Goal: Task Accomplishment & Management: Manage account settings

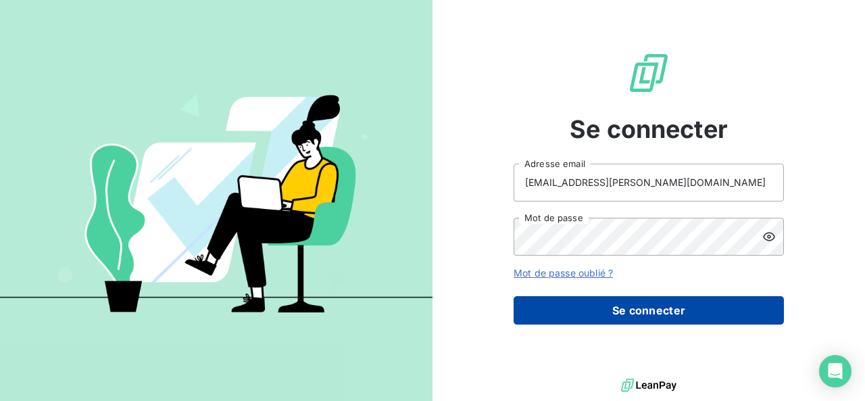
click at [567, 316] on button "Se connecter" at bounding box center [649, 310] width 270 height 28
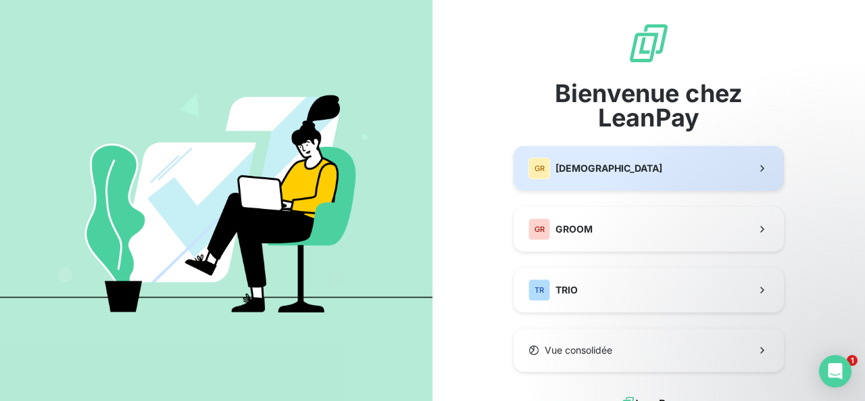
click at [555, 163] on span "[DEMOGRAPHIC_DATA]" at bounding box center [608, 168] width 107 height 14
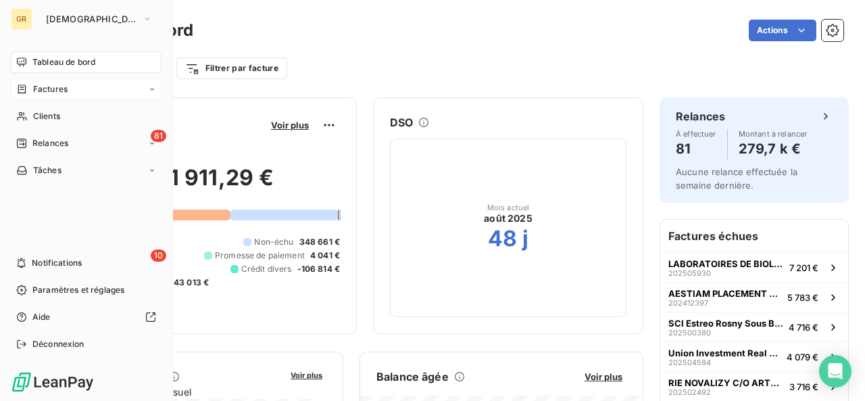
click at [14, 89] on div "Factures" at bounding box center [86, 89] width 151 height 22
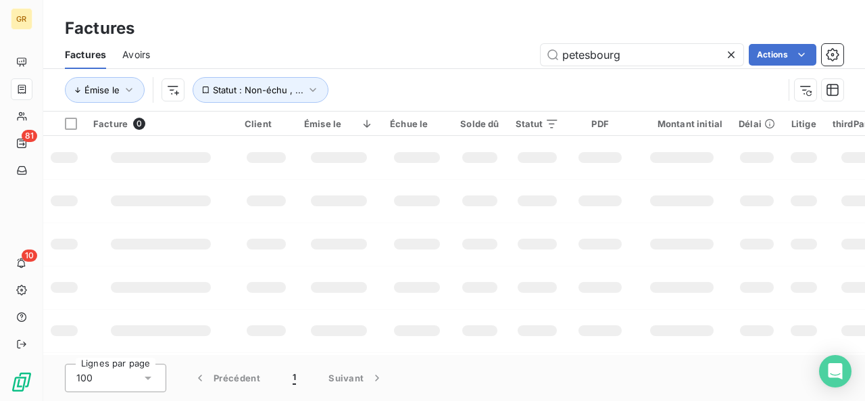
drag, startPoint x: 631, startPoint y: 56, endPoint x: 531, endPoint y: 48, distance: 100.3
click at [531, 48] on div "petesbourg Actions" at bounding box center [504, 55] width 677 height 22
type input "à"
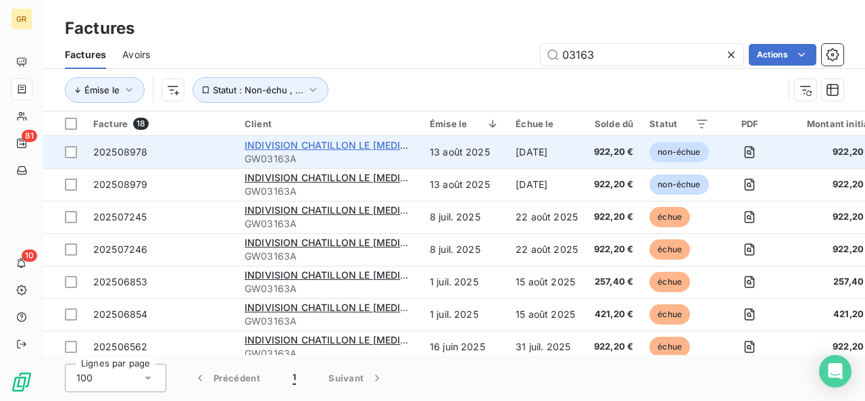
type input "03163"
click at [311, 143] on span "INDIVISION CHATILLON LE [MEDICAL_DATA] C/O ALLIANZ IMMOVALOR" at bounding box center [412, 144] width 335 height 11
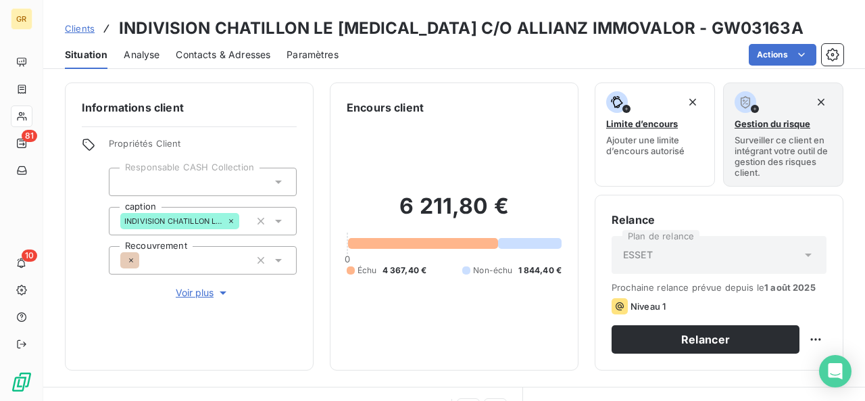
click at [203, 49] on span "Contacts & Adresses" at bounding box center [223, 55] width 95 height 14
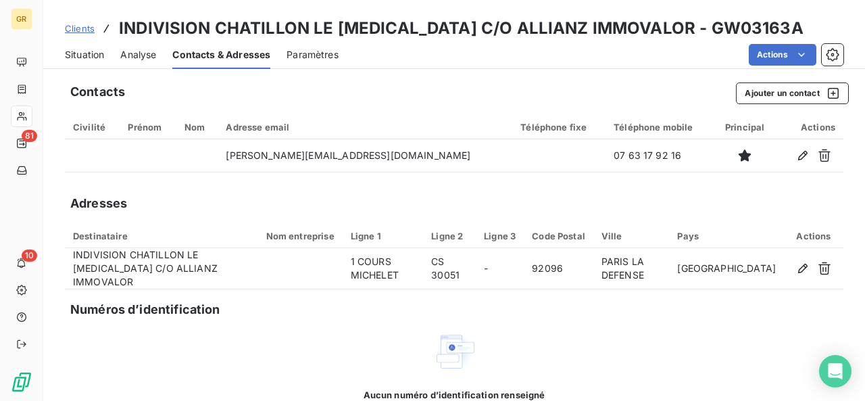
click at [82, 56] on span "Situation" at bounding box center [84, 55] width 39 height 14
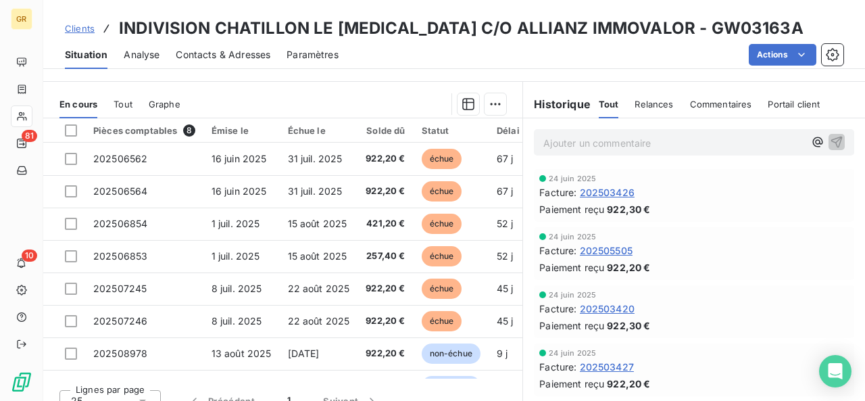
click at [118, 95] on div "Tout" at bounding box center [123, 104] width 19 height 28
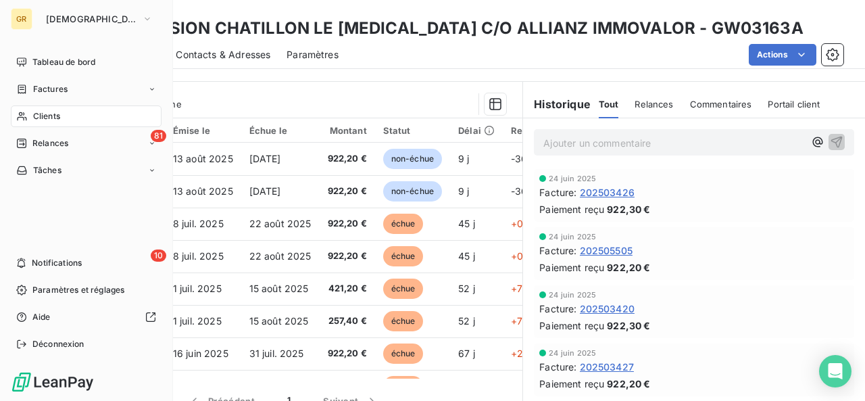
click at [47, 111] on span "Clients" at bounding box center [46, 116] width 27 height 12
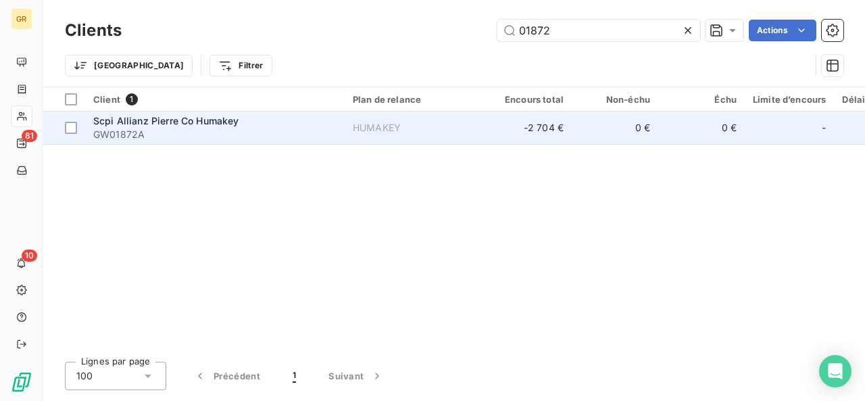
type input "01872"
click at [266, 132] on span "GW01872A" at bounding box center [214, 135] width 243 height 14
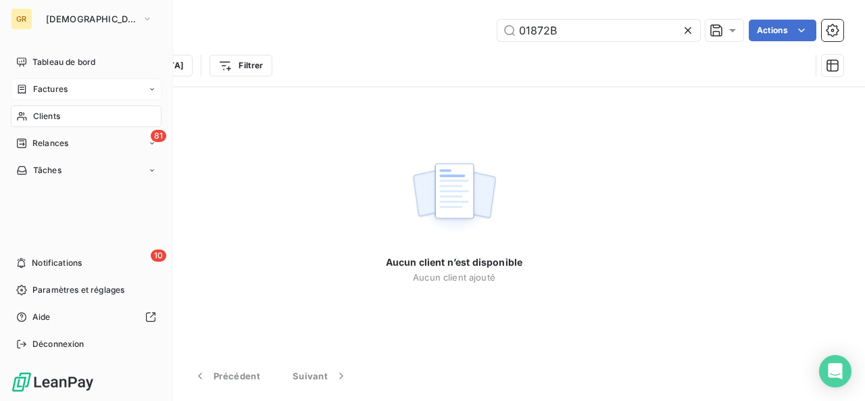
type input "01872B"
click at [66, 89] on span "Factures" at bounding box center [50, 89] width 34 height 12
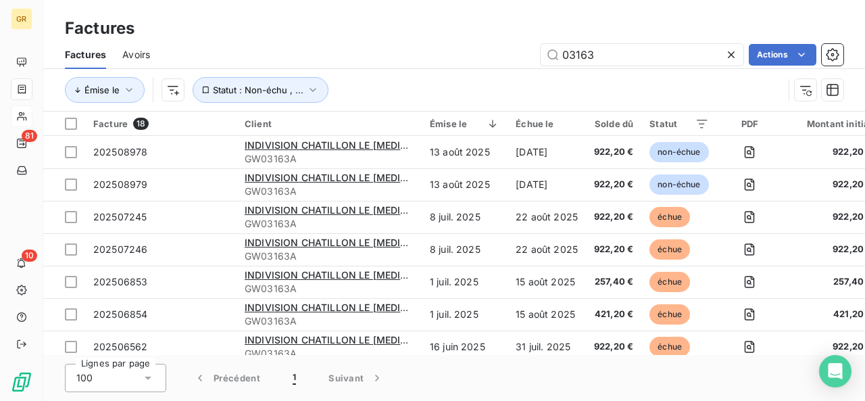
drag, startPoint x: 622, startPoint y: 63, endPoint x: 526, endPoint y: 53, distance: 96.5
click at [526, 53] on div "03163 Actions" at bounding box center [504, 55] width 677 height 22
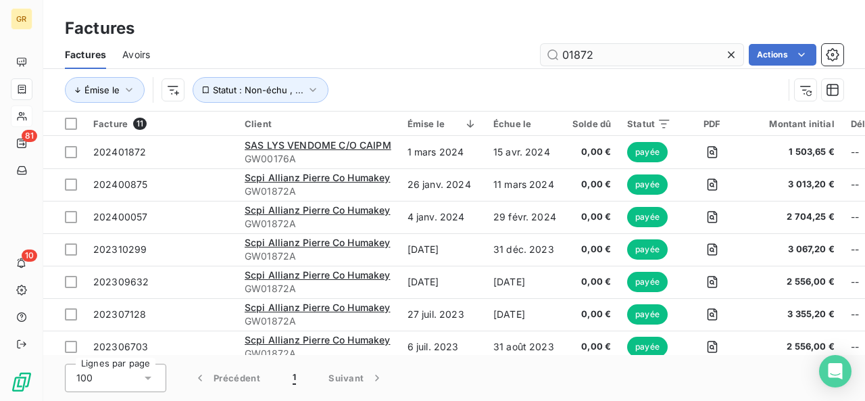
drag, startPoint x: 610, startPoint y: 57, endPoint x: 557, endPoint y: 56, distance: 53.4
click at [557, 56] on input "01872" at bounding box center [642, 55] width 203 height 22
type input "01872"
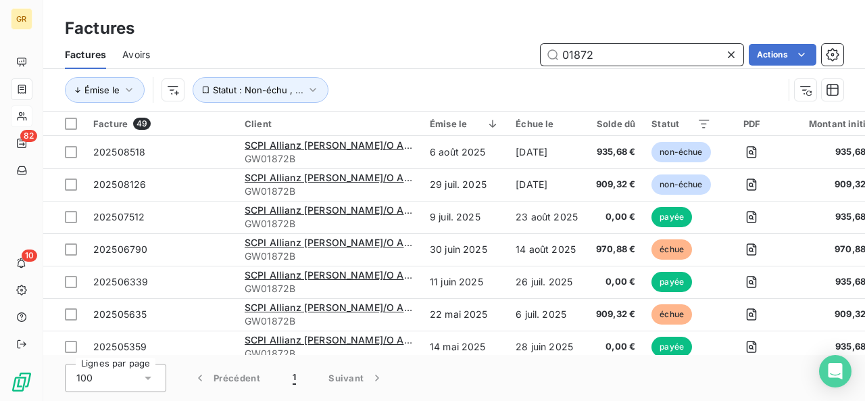
click at [600, 55] on input "01872" at bounding box center [642, 55] width 203 height 22
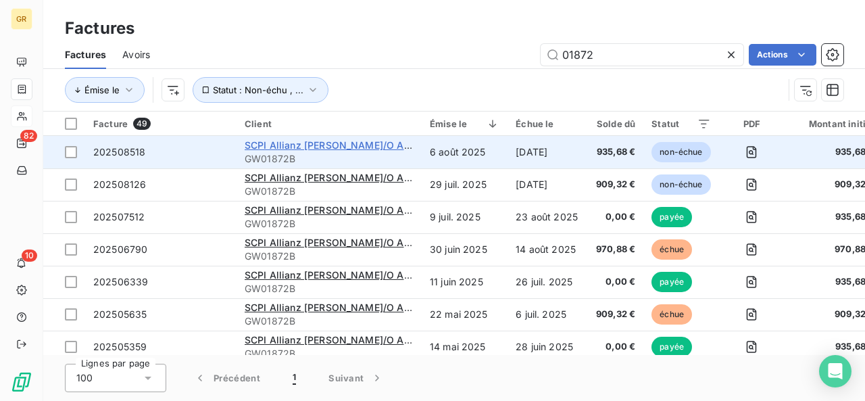
click at [341, 147] on span "SCPI Allianz [PERSON_NAME]/O Allianz Immovalor" at bounding box center [362, 144] width 234 height 11
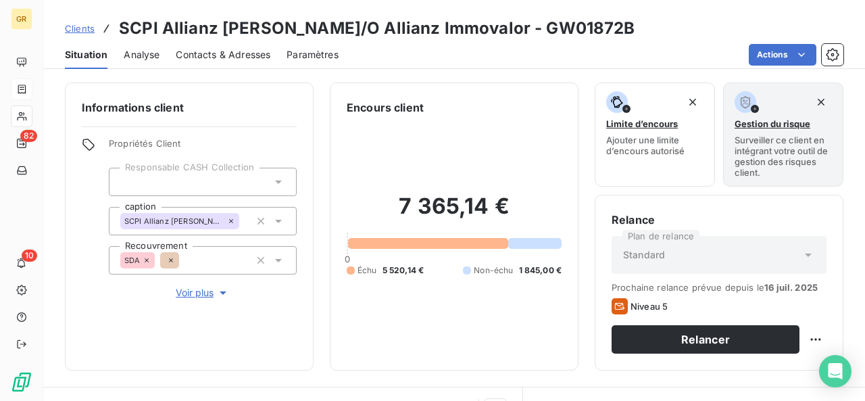
click at [255, 56] on span "Contacts & Adresses" at bounding box center [223, 55] width 95 height 14
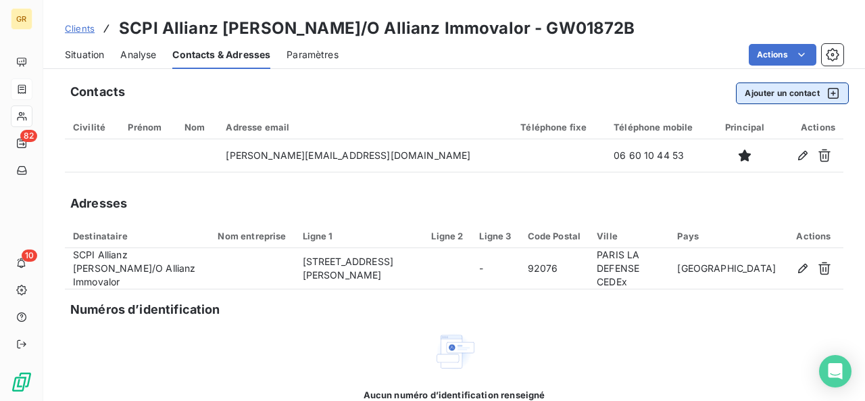
click at [738, 95] on button "Ajouter un contact" at bounding box center [792, 93] width 113 height 22
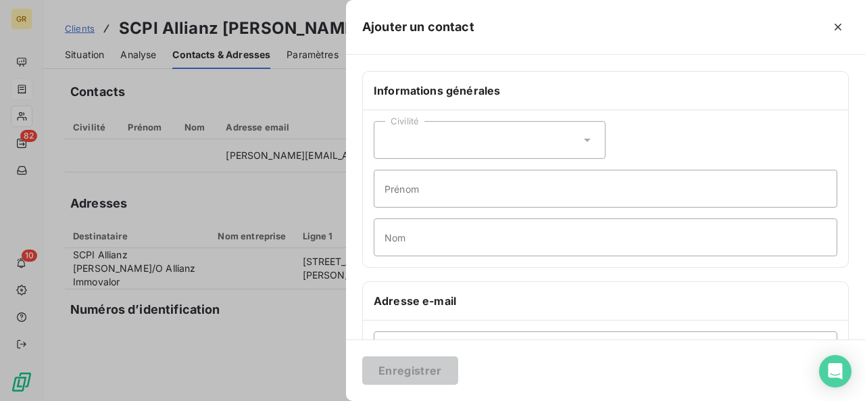
scroll to position [36, 0]
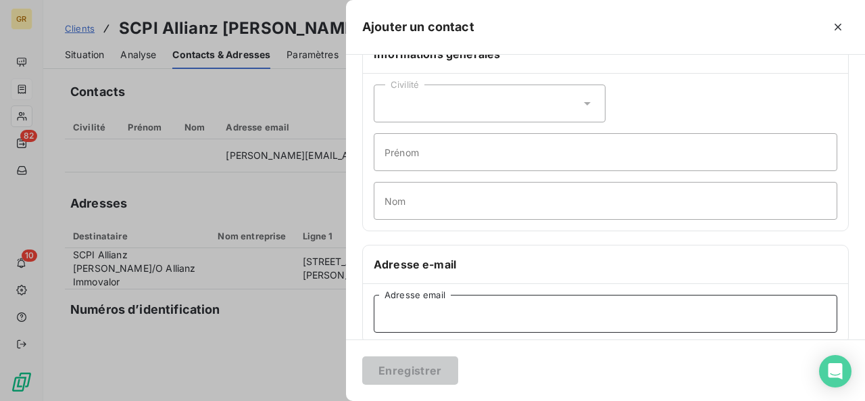
click at [420, 308] on input "Adresse email" at bounding box center [606, 314] width 464 height 38
paste input "[PERSON_NAME][EMAIL_ADDRESS][DOMAIN_NAME]"
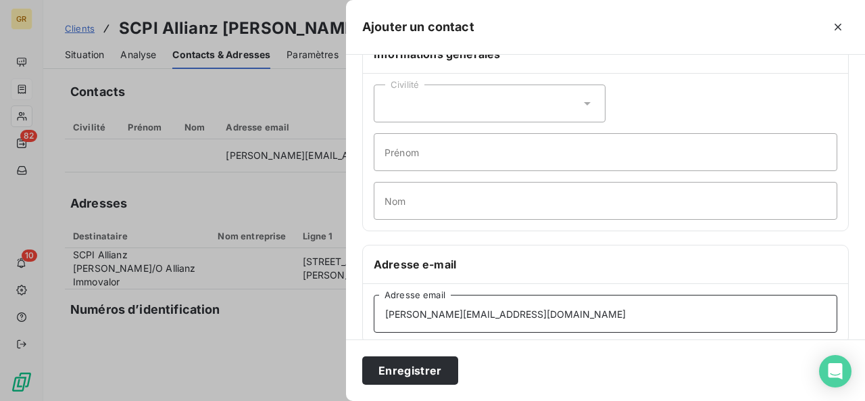
type input "[PERSON_NAME][EMAIL_ADDRESS][DOMAIN_NAME]"
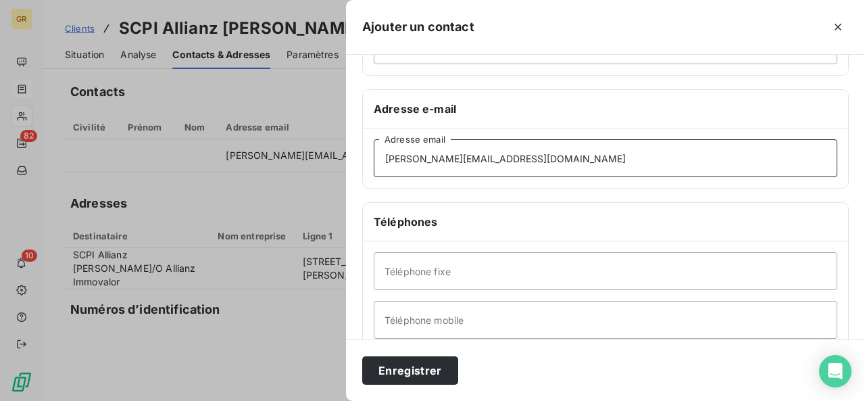
scroll to position [191, 0]
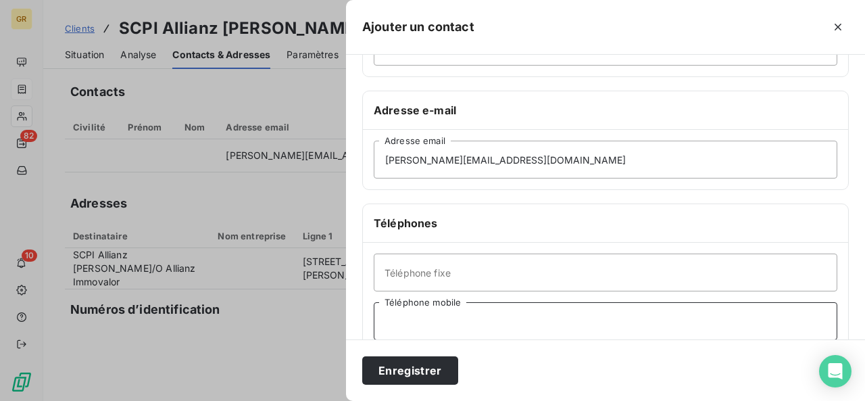
click at [472, 320] on input "Téléphone mobile" at bounding box center [606, 321] width 464 height 38
paste input "07 63 17 92 16"
type input "07 63 17 92 16"
click at [415, 364] on button "Enregistrer" at bounding box center [410, 370] width 96 height 28
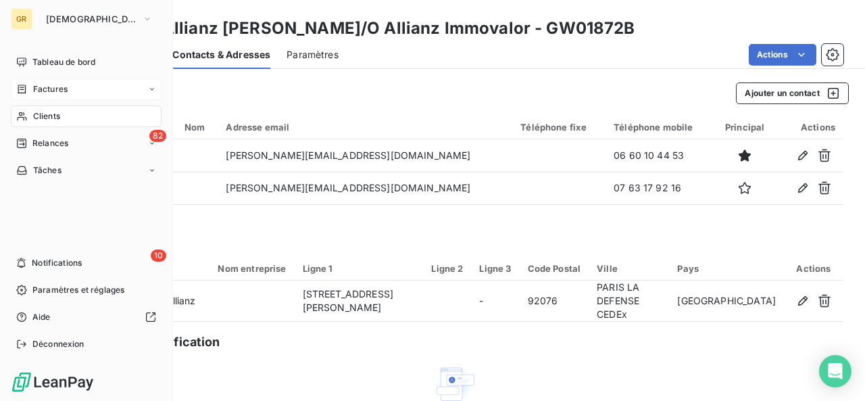
click at [34, 111] on span "Clients" at bounding box center [46, 116] width 27 height 12
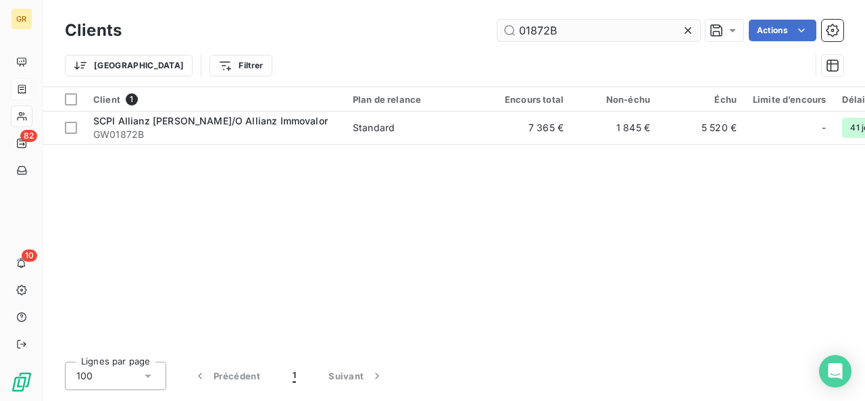
click at [573, 35] on input "01872B" at bounding box center [598, 31] width 203 height 22
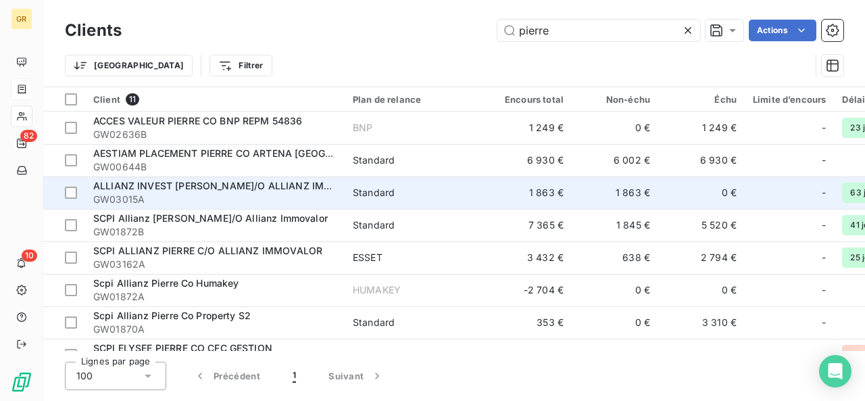
type input "pierre"
click at [230, 186] on span "ALLIANZ INVEST [PERSON_NAME]/O ALLIANZ IMMOVALOR" at bounding box center [232, 185] width 279 height 11
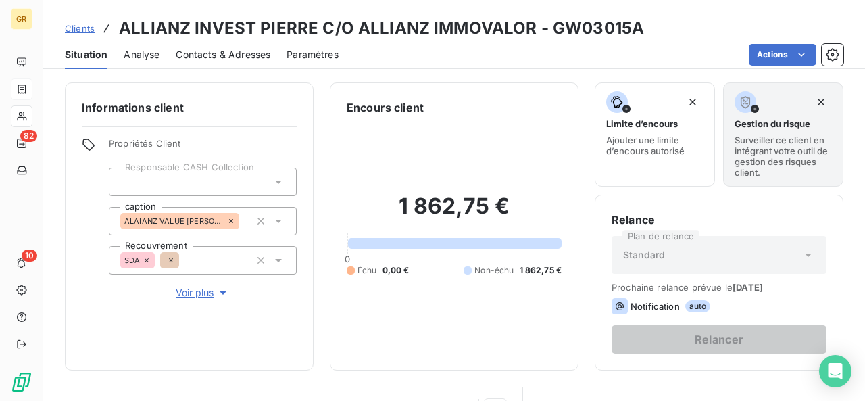
click at [230, 52] on span "Contacts & Adresses" at bounding box center [223, 55] width 95 height 14
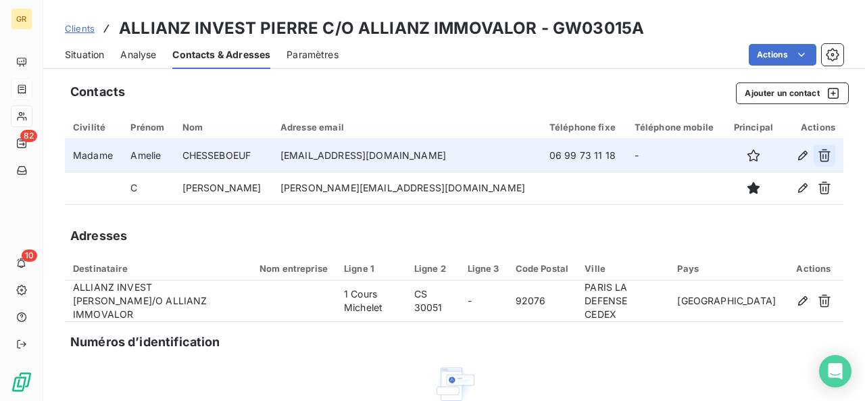
click at [820, 155] on icon "button" at bounding box center [825, 156] width 14 height 14
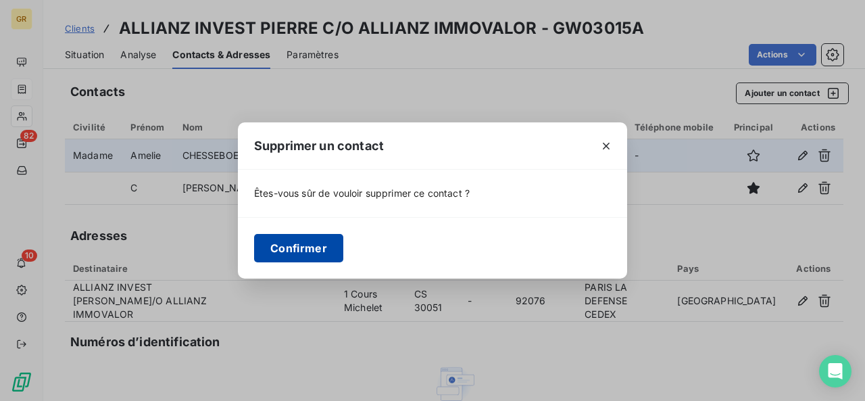
click at [308, 242] on button "Confirmer" at bounding box center [298, 248] width 89 height 28
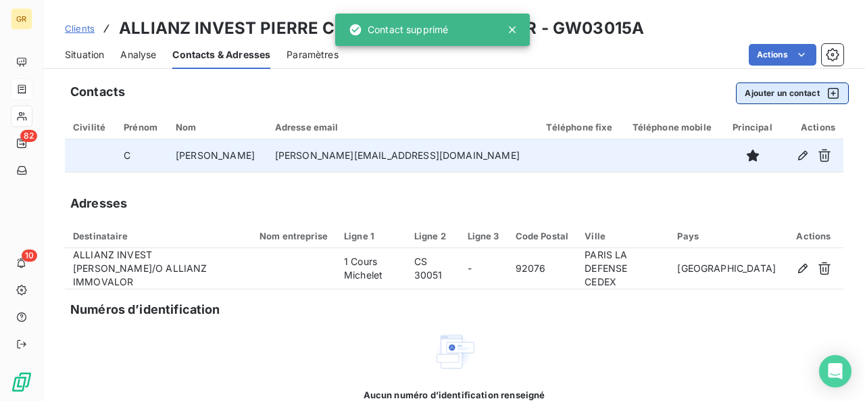
click at [747, 92] on button "Ajouter un contact" at bounding box center [792, 93] width 113 height 22
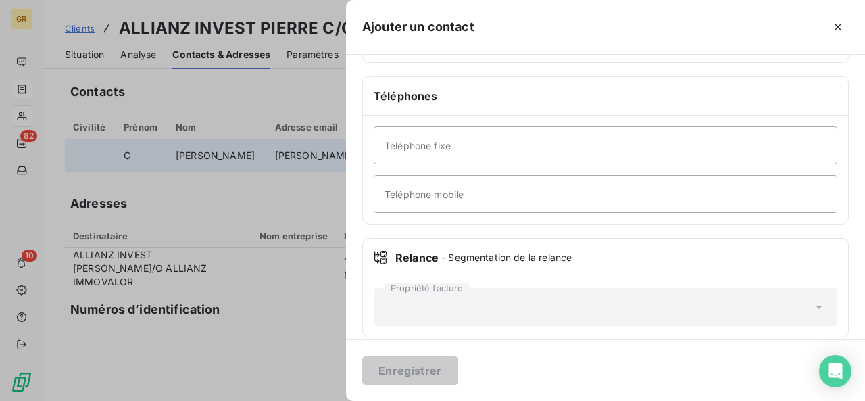
scroll to position [318, 0]
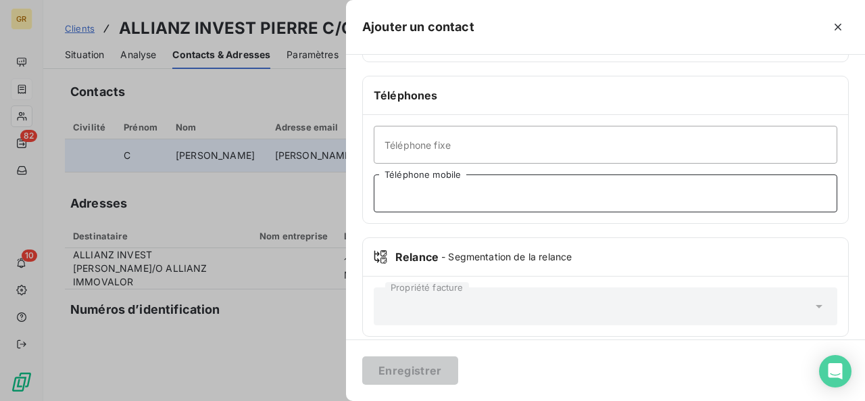
click at [479, 185] on input "Téléphone mobile" at bounding box center [606, 193] width 464 height 38
paste input "07 63 17 92 16"
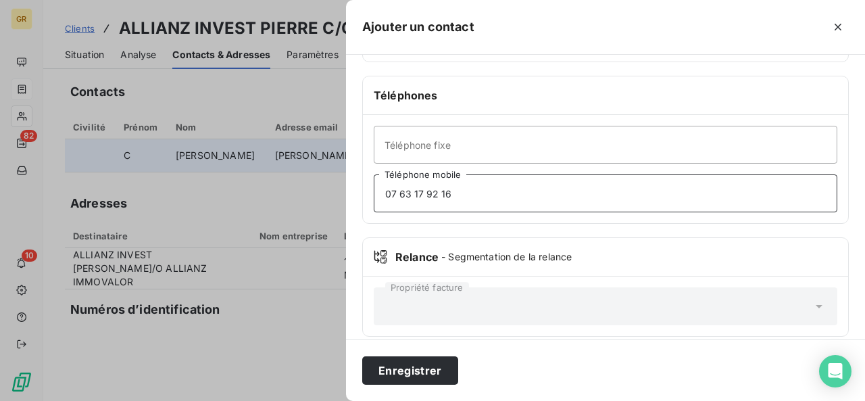
type input "07 63 17 92 16"
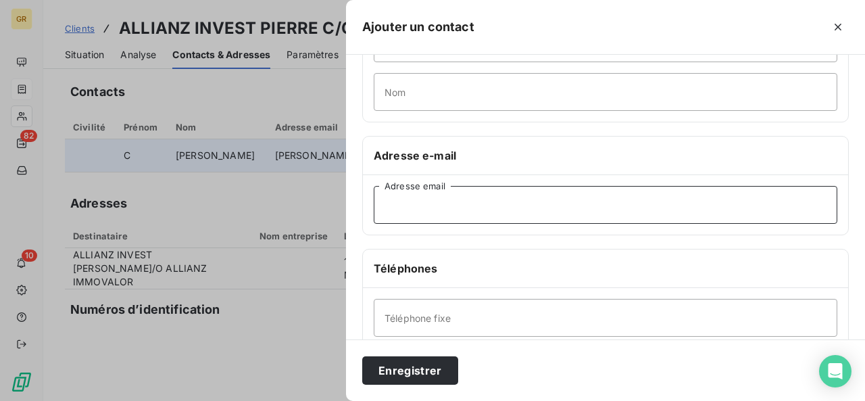
click at [452, 214] on input "Adresse email" at bounding box center [606, 205] width 464 height 38
paste input "[PERSON_NAME][EMAIL_ADDRESS][DOMAIN_NAME]"
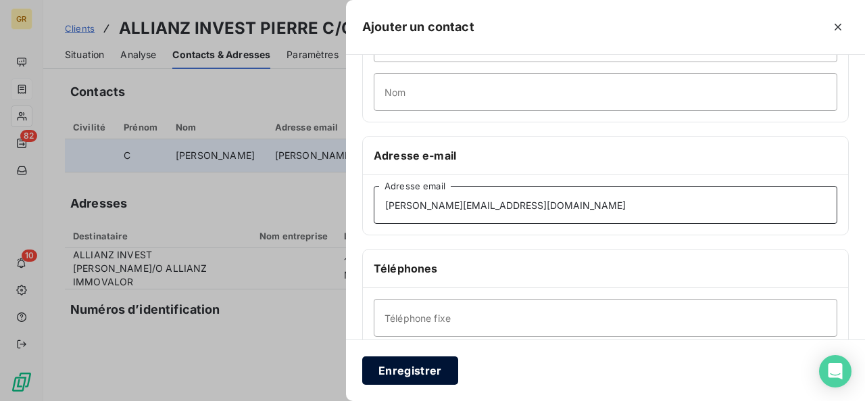
type input "[PERSON_NAME][EMAIL_ADDRESS][DOMAIN_NAME]"
click at [422, 371] on button "Enregistrer" at bounding box center [410, 370] width 96 height 28
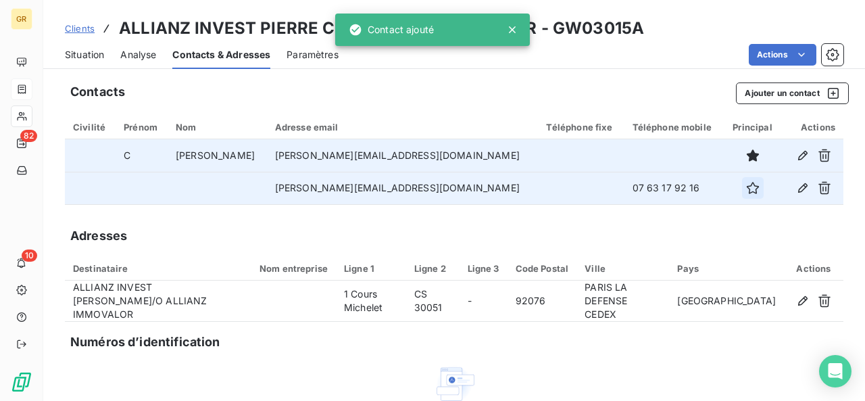
click at [742, 186] on button "button" at bounding box center [753, 188] width 22 height 22
click at [770, 92] on button "Ajouter un contact" at bounding box center [792, 93] width 113 height 22
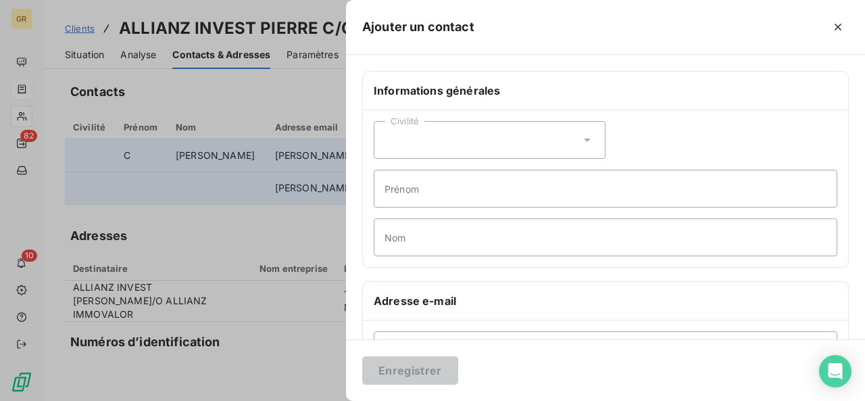
scroll to position [51, 0]
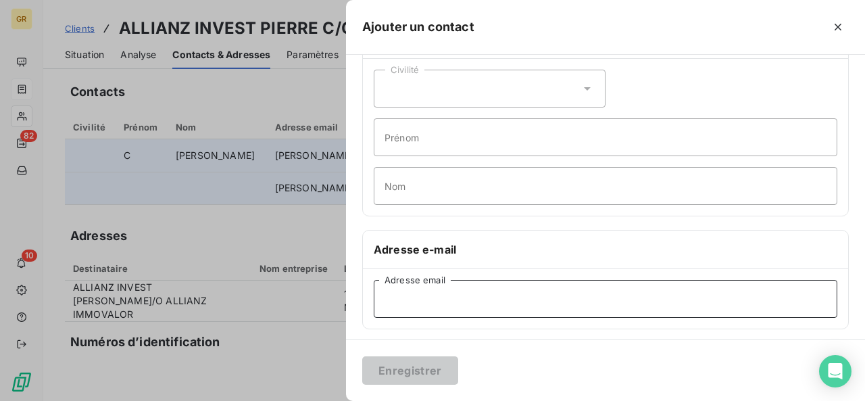
click at [458, 299] on input "Adresse email" at bounding box center [606, 299] width 464 height 38
paste input "[PERSON_NAME][EMAIL_ADDRESS][DOMAIN_NAME]"
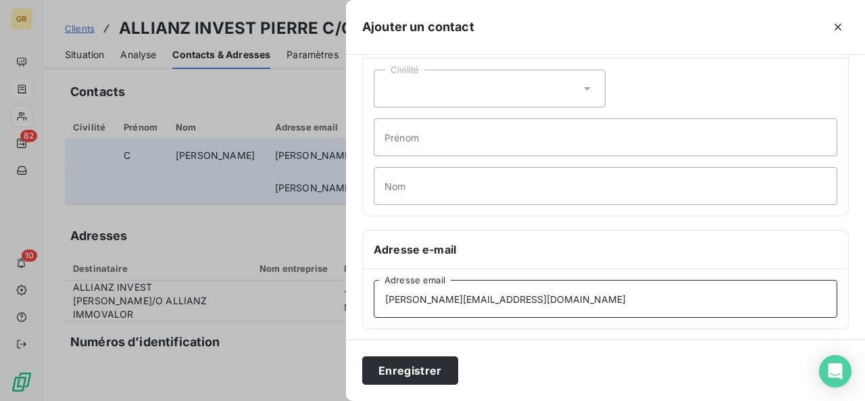
type input "[PERSON_NAME][EMAIL_ADDRESS][DOMAIN_NAME]"
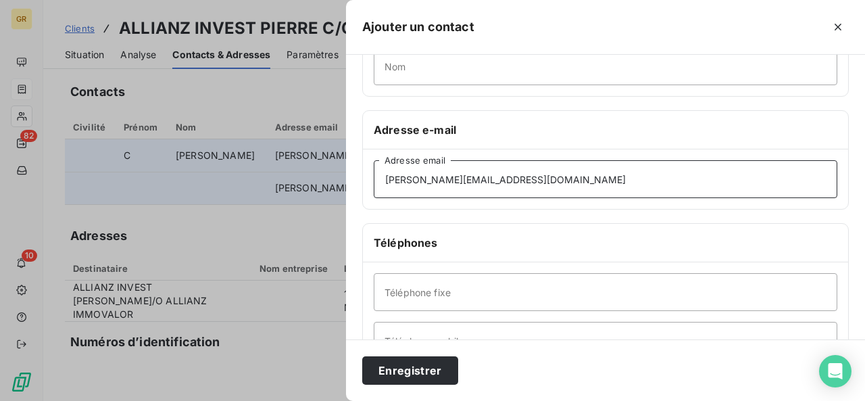
scroll to position [172, 0]
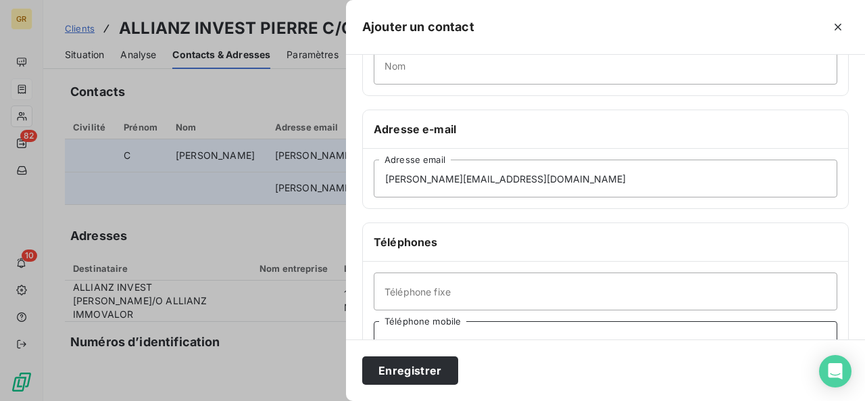
click at [483, 330] on input "Téléphone mobile" at bounding box center [606, 340] width 464 height 38
paste input "06 60 10 44 53"
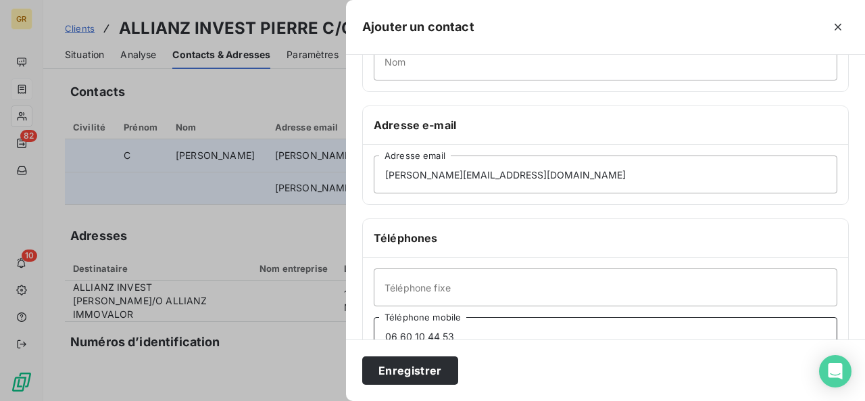
type input "06 60 10 44 53"
click at [425, 353] on div "Enregistrer" at bounding box center [605, 369] width 519 height 61
click at [396, 382] on button "Enregistrer" at bounding box center [410, 370] width 96 height 28
